Goal: Task Accomplishment & Management: Manage account settings

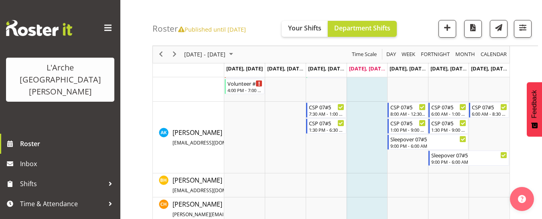
scroll to position [160, 0]
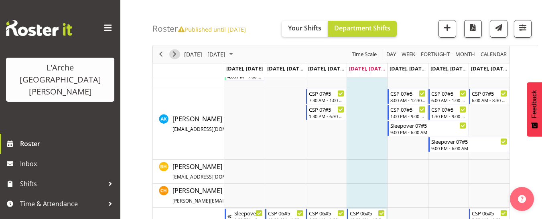
click at [174, 57] on span "Next" at bounding box center [175, 55] width 10 height 10
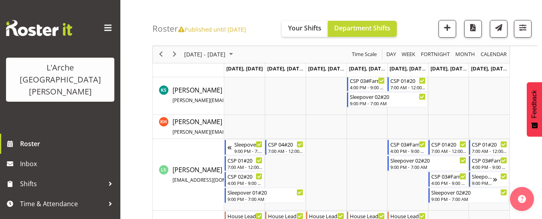
scroll to position [522, 0]
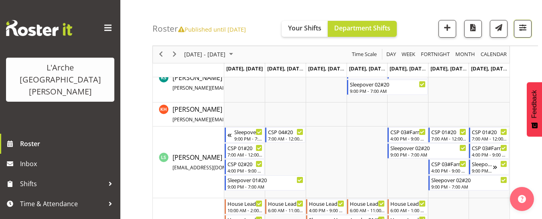
click at [524, 24] on span "button" at bounding box center [523, 27] width 10 height 10
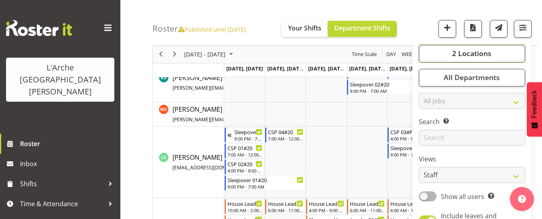
click at [483, 52] on span "2 Locations" at bounding box center [471, 54] width 39 height 10
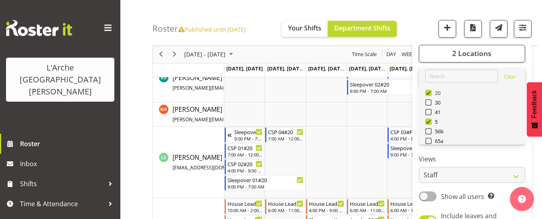
click at [429, 94] on span at bounding box center [428, 93] width 6 height 6
click at [429, 94] on input "20" at bounding box center [427, 93] width 5 height 5
checkbox input "false"
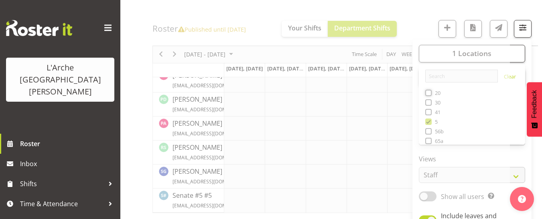
scroll to position [381, 0]
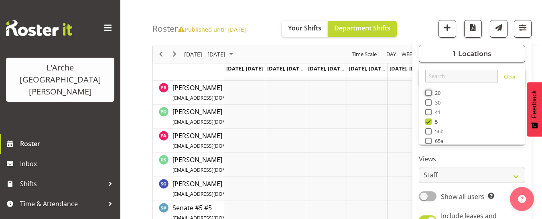
scroll to position [604, 0]
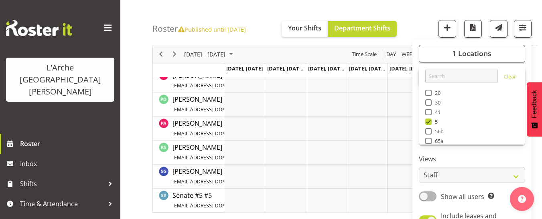
click at [287, 12] on div "Roster Published until [DATE] Your Shifts Department Shifts 1 Locations Clear 2…" at bounding box center [345, 23] width 386 height 46
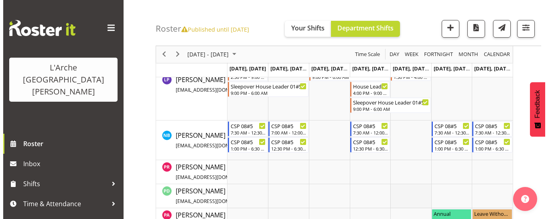
scroll to position [483, 0]
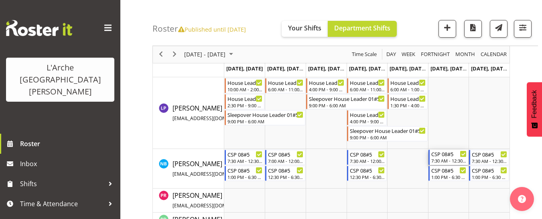
click at [444, 159] on div "7:30 AM - 12:30 PM" at bounding box center [449, 161] width 36 height 6
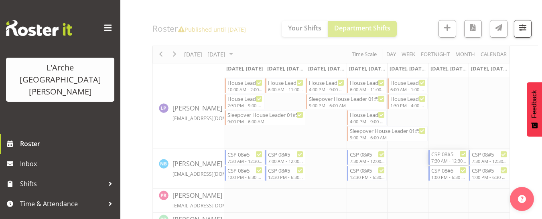
select select
select select "9"
select select "2025"
select select "7"
select select "30"
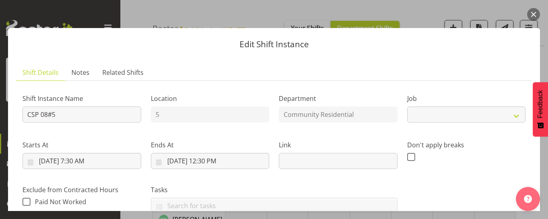
select select "2"
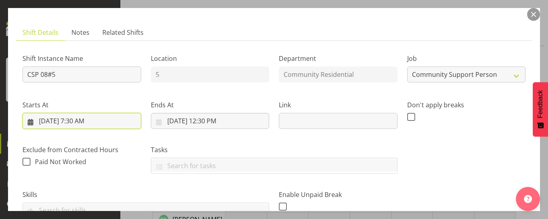
click at [87, 123] on input "[DATE] 7:30 AM" at bounding box center [81, 121] width 119 height 16
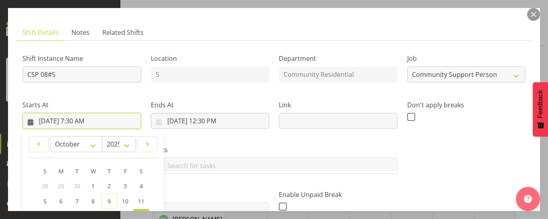
scroll to position [201, 0]
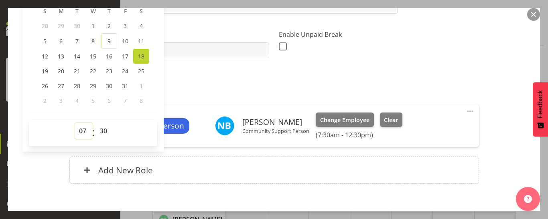
click at [83, 130] on select "00 01 02 03 04 05 06 07 08 09 10 11 12 13 14 15 16 17 18 19 20 21 22 23" at bounding box center [84, 131] width 18 height 16
select select "8"
click at [75, 123] on select "00 01 02 03 04 05 06 07 08 09 10 11 12 13 14 15 16 17 18 19 20 21 22 23" at bounding box center [84, 131] width 18 height 16
type input "[DATE] 8:30 AM"
click at [103, 132] on select "00 01 02 03 04 05 06 07 08 09 10 11 12 13 14 15 16 17 18 19 20 21 22 23 24 25 2…" at bounding box center [104, 131] width 18 height 16
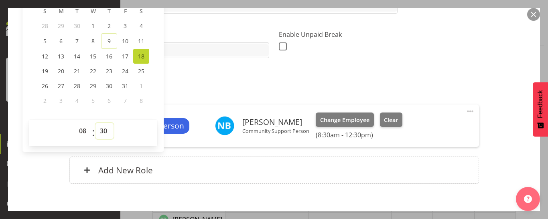
select select "0"
click at [95, 123] on select "00 01 02 03 04 05 06 07 08 09 10 11 12 13 14 15 16 17 18 19 20 21 22 23 24 25 2…" at bounding box center [104, 131] width 18 height 16
type input "[DATE] 8:00 AM"
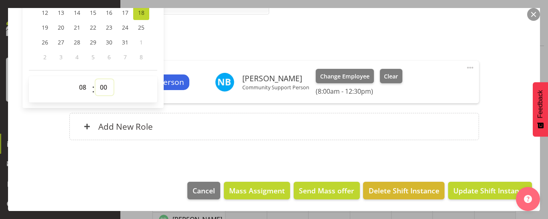
scroll to position [245, 0]
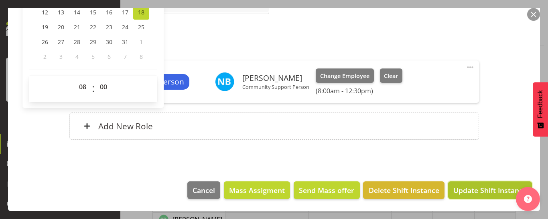
click at [481, 193] on span "Update Shift Instance" at bounding box center [489, 190] width 73 height 10
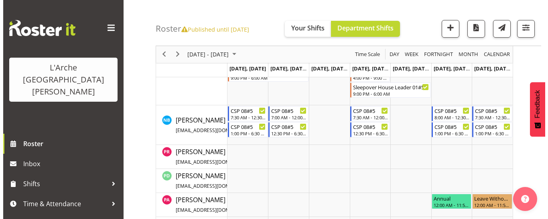
scroll to position [524, 0]
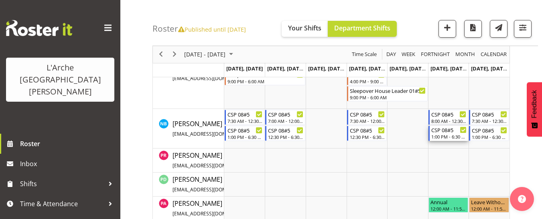
click at [450, 138] on div "1:00 PM - 6:30 PM" at bounding box center [449, 137] width 36 height 6
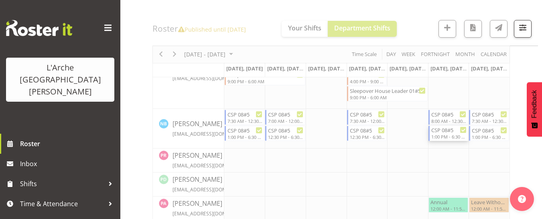
select select
select select "9"
select select "2025"
select select "18"
select select "30"
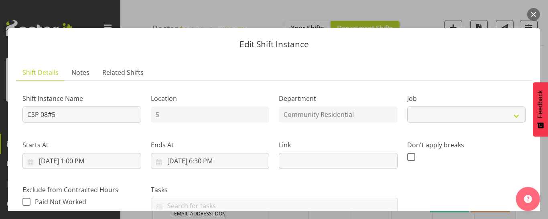
select select "2"
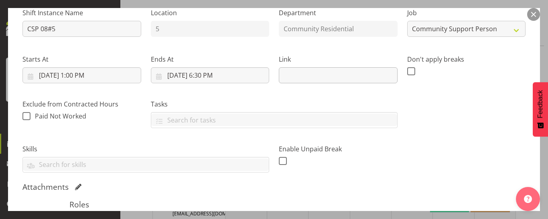
scroll to position [120, 0]
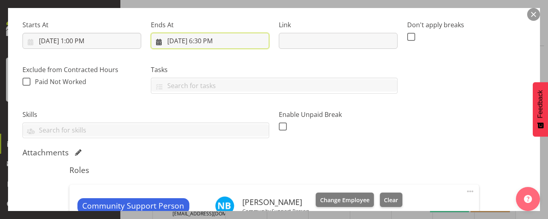
click at [214, 45] on input "[DATE] 6:30 PM" at bounding box center [210, 41] width 119 height 16
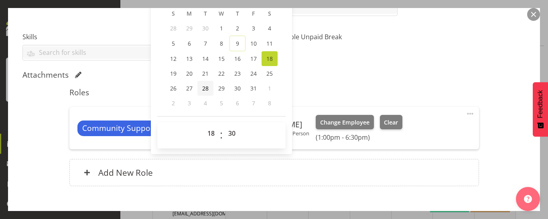
scroll to position [201, 0]
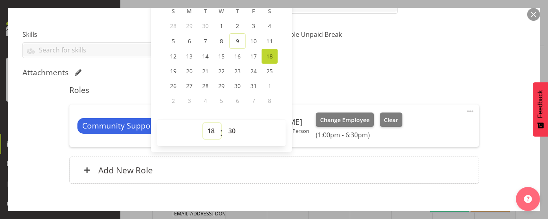
click at [209, 131] on select "00 01 02 03 04 05 06 07 08 09 10 11 12 13 14 15 16 17 18 19 20 21 22 23" at bounding box center [212, 131] width 18 height 16
select select "16"
click at [203, 123] on select "00 01 02 03 04 05 06 07 08 09 10 11 12 13 14 15 16 17 18 19 20 21 22 23" at bounding box center [212, 131] width 18 height 16
type input "[DATE] 4:30 PM"
click at [230, 130] on select "00 01 02 03 04 05 06 07 08 09 10 11 12 13 14 15 16 17 18 19 20 21 22 23 24 25 2…" at bounding box center [233, 131] width 18 height 16
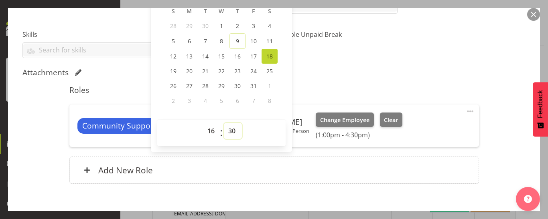
select select "0"
click at [224, 123] on select "00 01 02 03 04 05 06 07 08 09 10 11 12 13 14 15 16 17 18 19 20 21 22 23 24 25 2…" at bounding box center [233, 131] width 18 height 16
type input "[DATE] 4:00 PM"
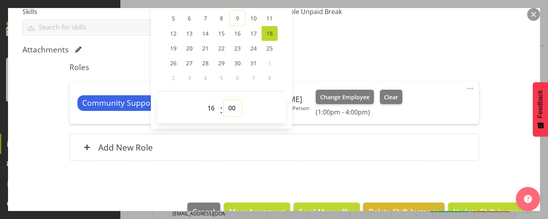
scroll to position [245, 0]
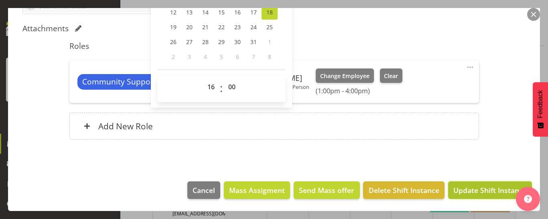
click at [463, 184] on button "Update Shift Instance" at bounding box center [490, 191] width 84 height 18
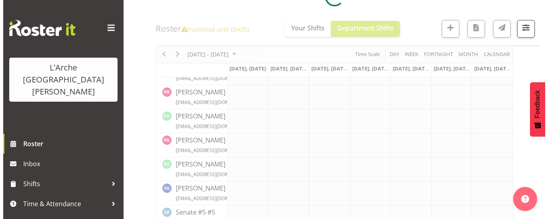
scroll to position [524, 0]
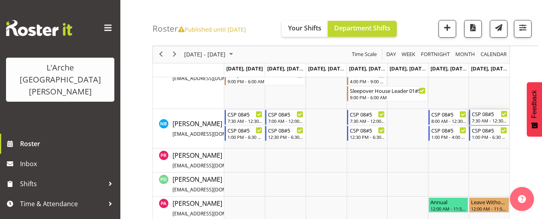
click at [482, 116] on div "CSP 08#5" at bounding box center [490, 114] width 36 height 8
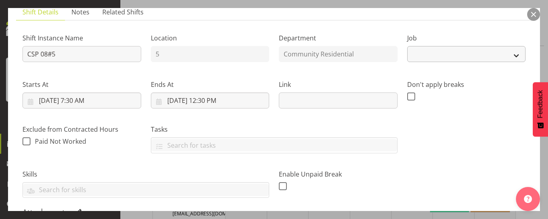
select select "2"
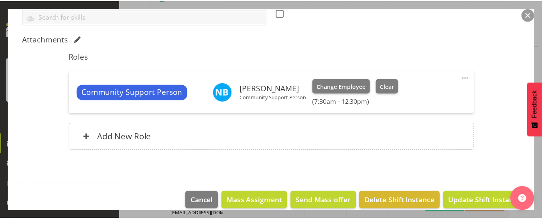
scroll to position [245, 0]
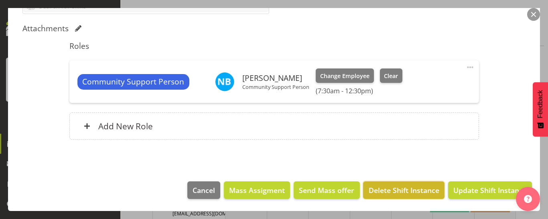
click at [401, 187] on span "Delete Shift Instance" at bounding box center [404, 190] width 71 height 10
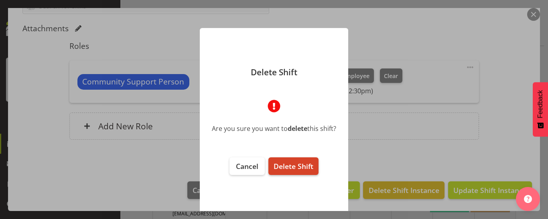
click at [311, 166] on span "Delete Shift" at bounding box center [294, 167] width 40 height 10
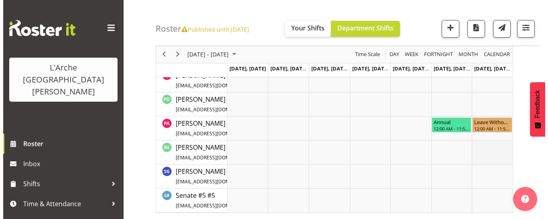
scroll to position [524, 0]
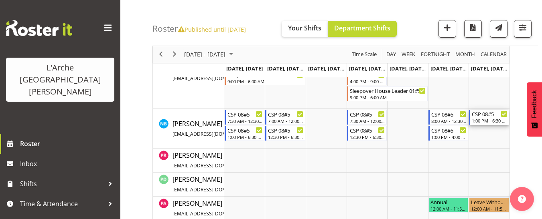
click at [484, 122] on div "1:00 PM - 6:30 PM" at bounding box center [490, 121] width 36 height 6
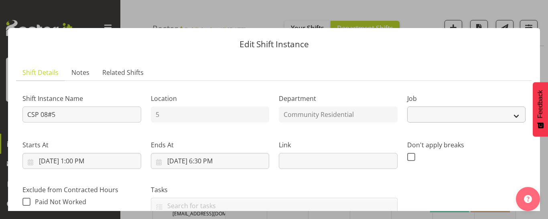
select select "2"
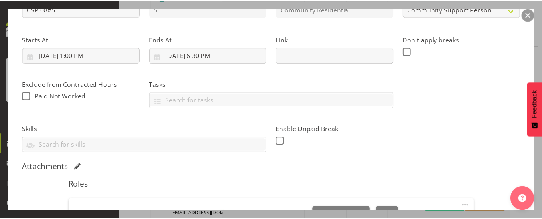
scroll to position [245, 0]
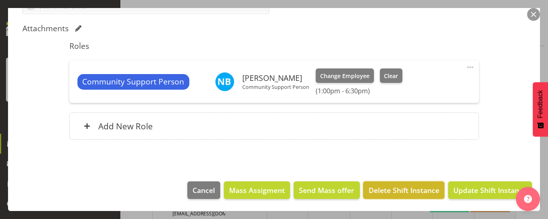
click at [400, 192] on span "Delete Shift Instance" at bounding box center [404, 190] width 71 height 10
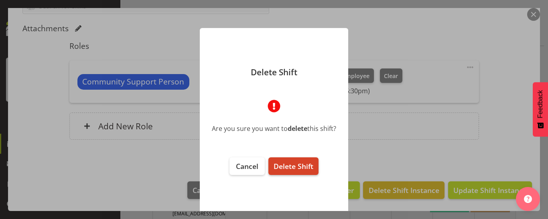
click at [299, 166] on span "Delete Shift" at bounding box center [294, 167] width 40 height 10
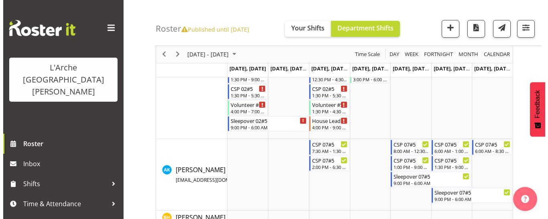
scroll to position [122, 0]
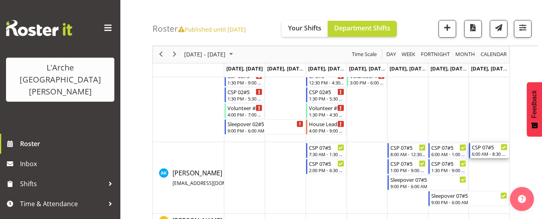
click at [486, 152] on div "6:00 AM - 8:30 AM" at bounding box center [490, 154] width 36 height 6
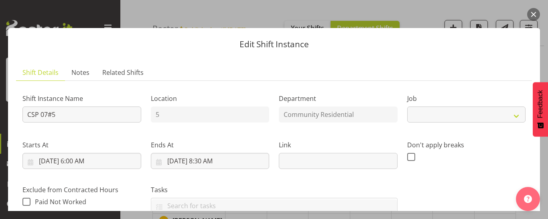
select select "2"
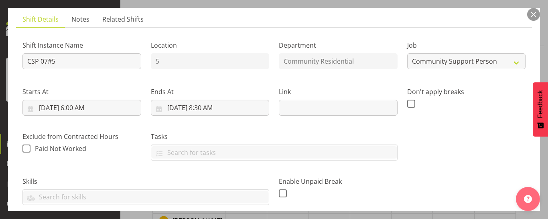
scroll to position [40, 0]
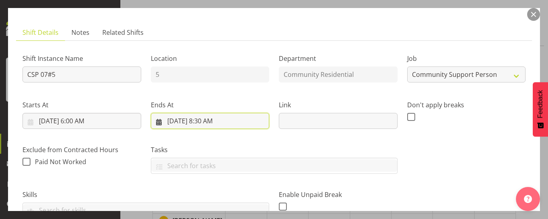
click at [215, 124] on input "[DATE] 8:30 AM" at bounding box center [210, 121] width 119 height 16
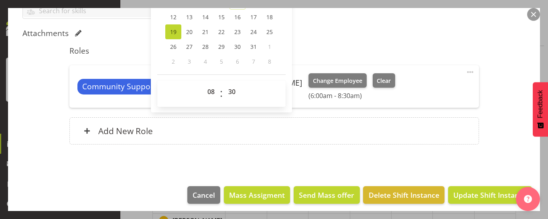
scroll to position [241, 0]
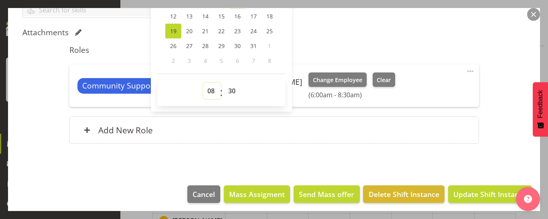
click at [207, 92] on select "00 01 02 03 04 05 06 07 08 09 10 11 12 13 14 15 16 17 18 19 20 21 22 23" at bounding box center [212, 91] width 18 height 16
select select "13"
click at [203, 83] on select "00 01 02 03 04 05 06 07 08 09 10 11 12 13 14 15 16 17 18 19 20 21 22 23" at bounding box center [212, 91] width 18 height 16
type input "[DATE] 1:30 PM"
click at [232, 90] on select "00 01 02 03 04 05 06 07 08 09 10 11 12 13 14 15 16 17 18 19 20 21 22 23 24 25 2…" at bounding box center [233, 91] width 18 height 16
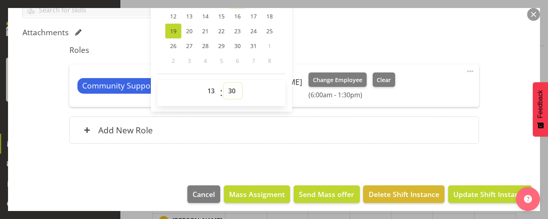
select select "0"
click at [224, 83] on select "00 01 02 03 04 05 06 07 08 09 10 11 12 13 14 15 16 17 18 19 20 21 22 23 24 25 2…" at bounding box center [233, 91] width 18 height 16
type input "[DATE] 1:00 PM"
click at [465, 192] on span "Update Shift Instance" at bounding box center [489, 194] width 73 height 10
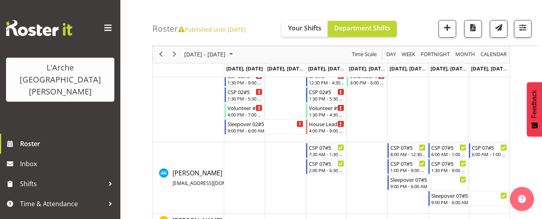
scroll to position [163, 0]
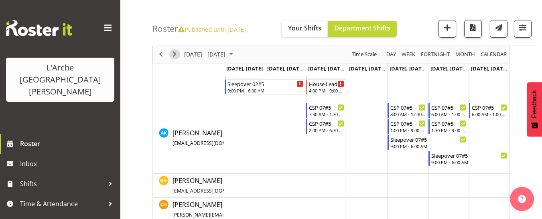
click at [176, 52] on span "Next" at bounding box center [175, 55] width 10 height 10
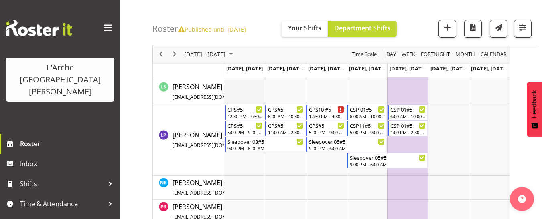
scroll to position [401, 0]
